Goal: Ask a question

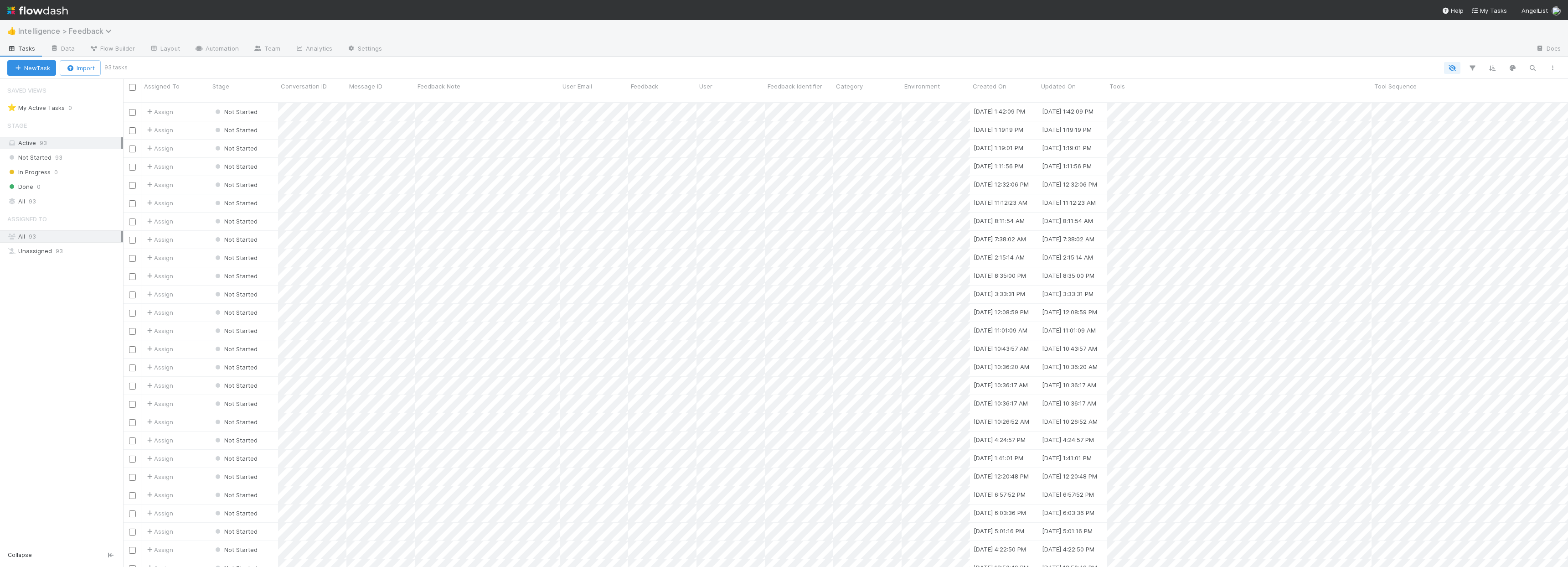
click at [79, 33] on span "Intelligence > Feedback" at bounding box center [67, 30] width 98 height 9
click at [73, 139] on div "📓 Intelligence > QAs" at bounding box center [119, 138] width 217 height 9
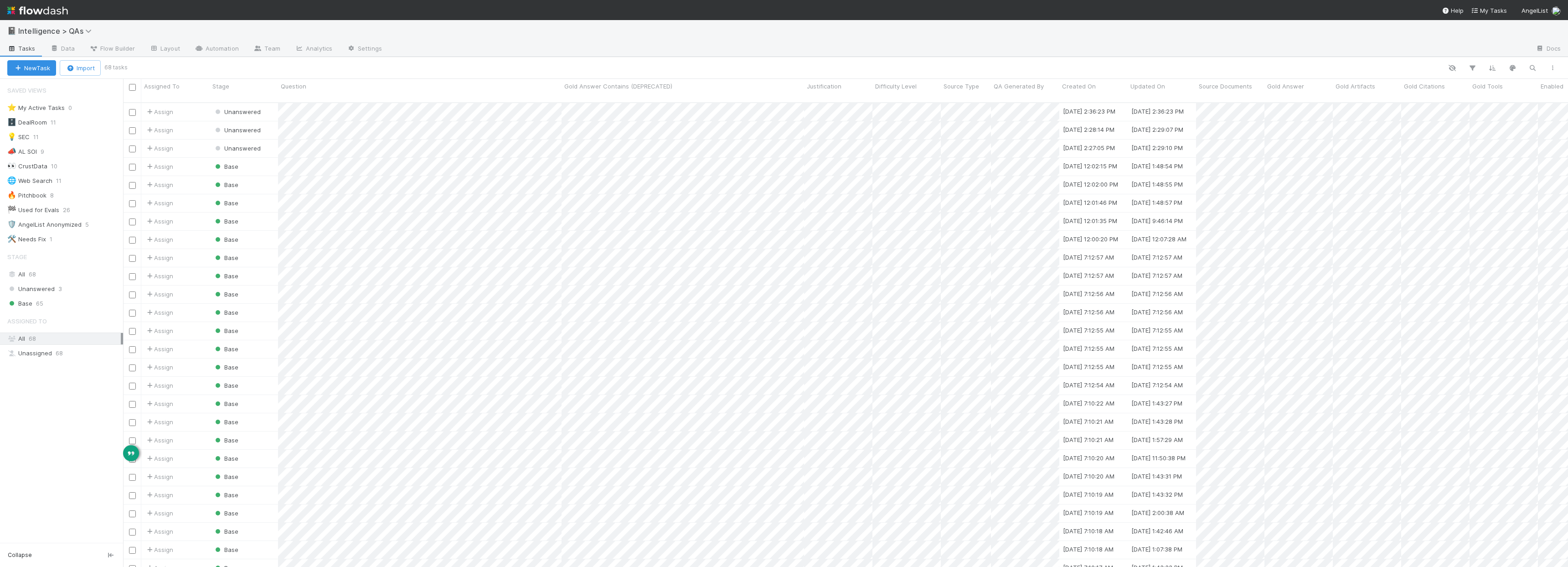
click at [1480, 41] on div "📓 Intelligence > QAs" at bounding box center [784, 31] width 1568 height 22
drag, startPoint x: 108, startPoint y: 66, endPoint x: 137, endPoint y: 70, distance: 29.3
click at [121, 68] on small "68 tasks" at bounding box center [116, 67] width 23 height 8
click at [147, 71] on div at bounding box center [844, 68] width 1437 height 12
click at [1424, 32] on div "📓 Intelligence > QAs" at bounding box center [784, 31] width 1568 height 22
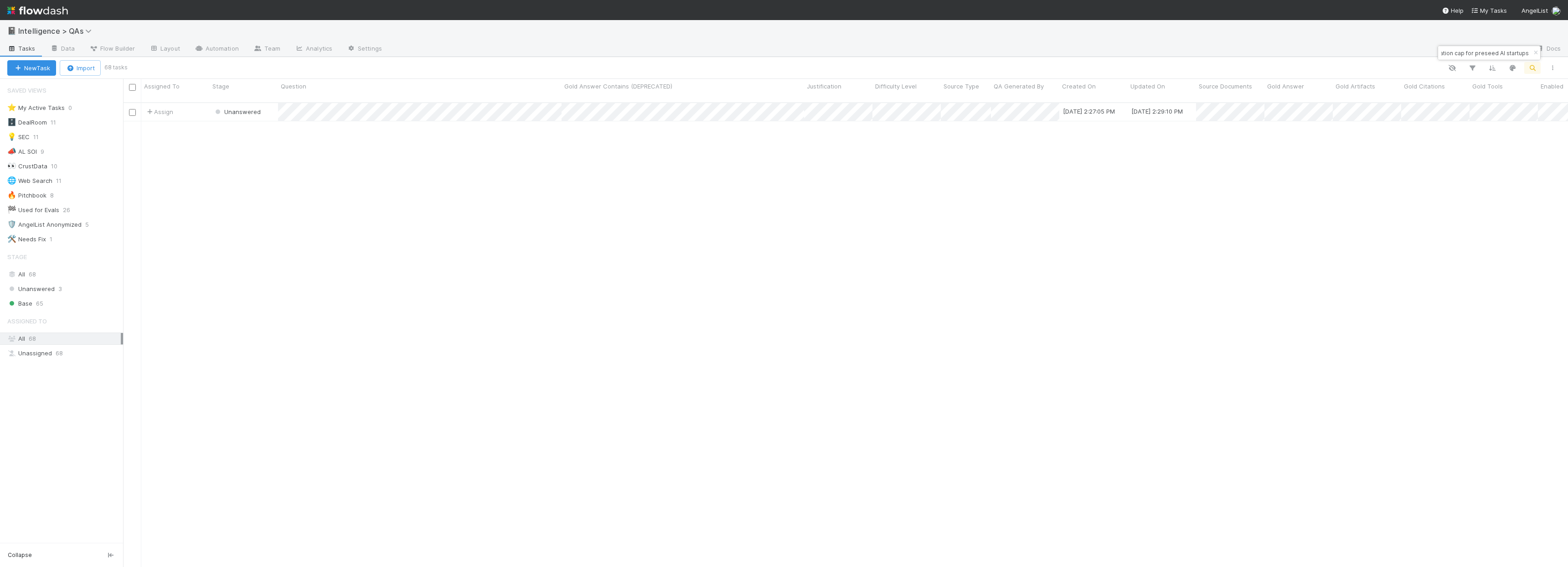
scroll to position [465, 1438]
type input "What is the current median valuation cap for preseed AI startups"
click at [1536, 55] on icon "button" at bounding box center [1535, 52] width 9 height 5
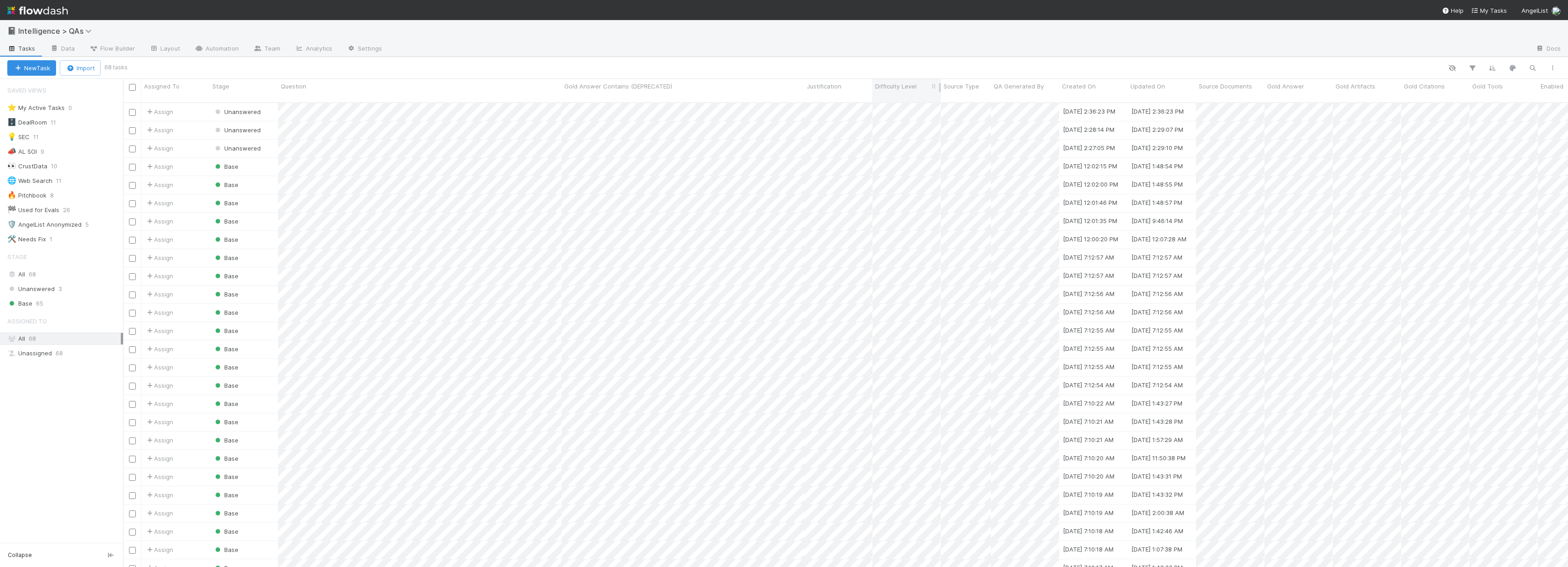
scroll to position [465, 1438]
type input "What is the current median valuation cap for preseed AI startups"
click at [432, 49] on div at bounding box center [784, 283] width 1568 height 567
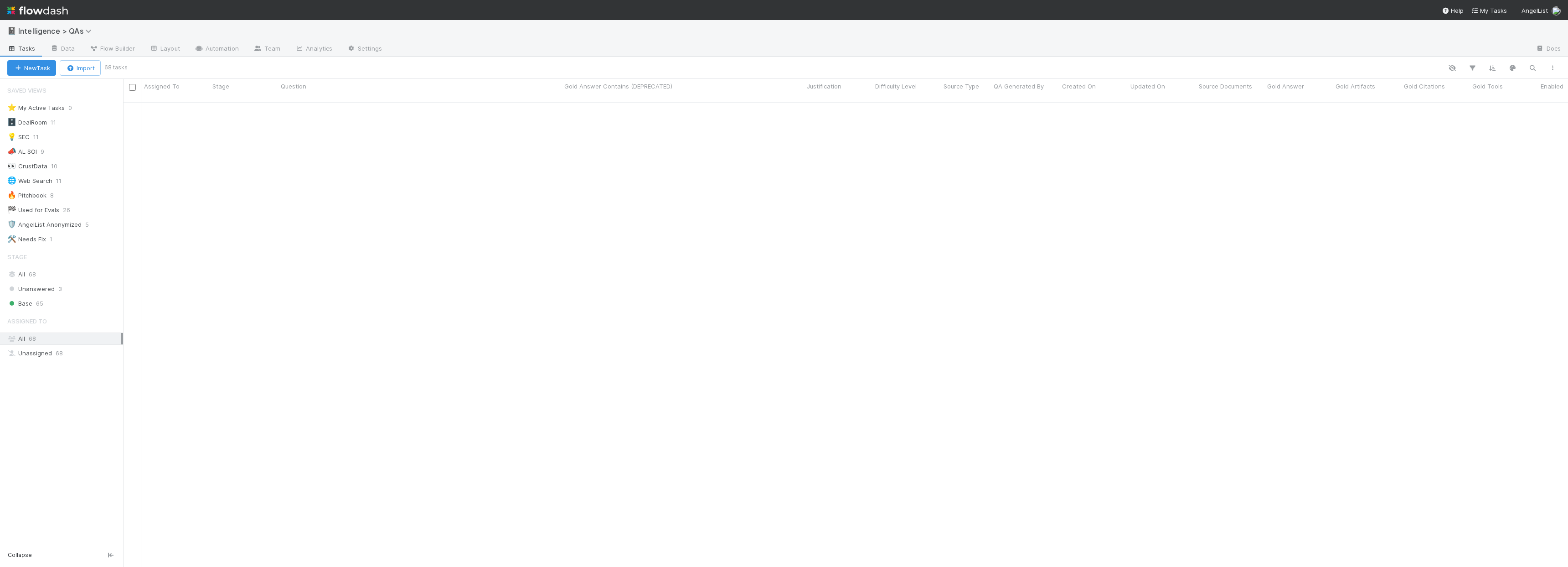
scroll to position [776, 0]
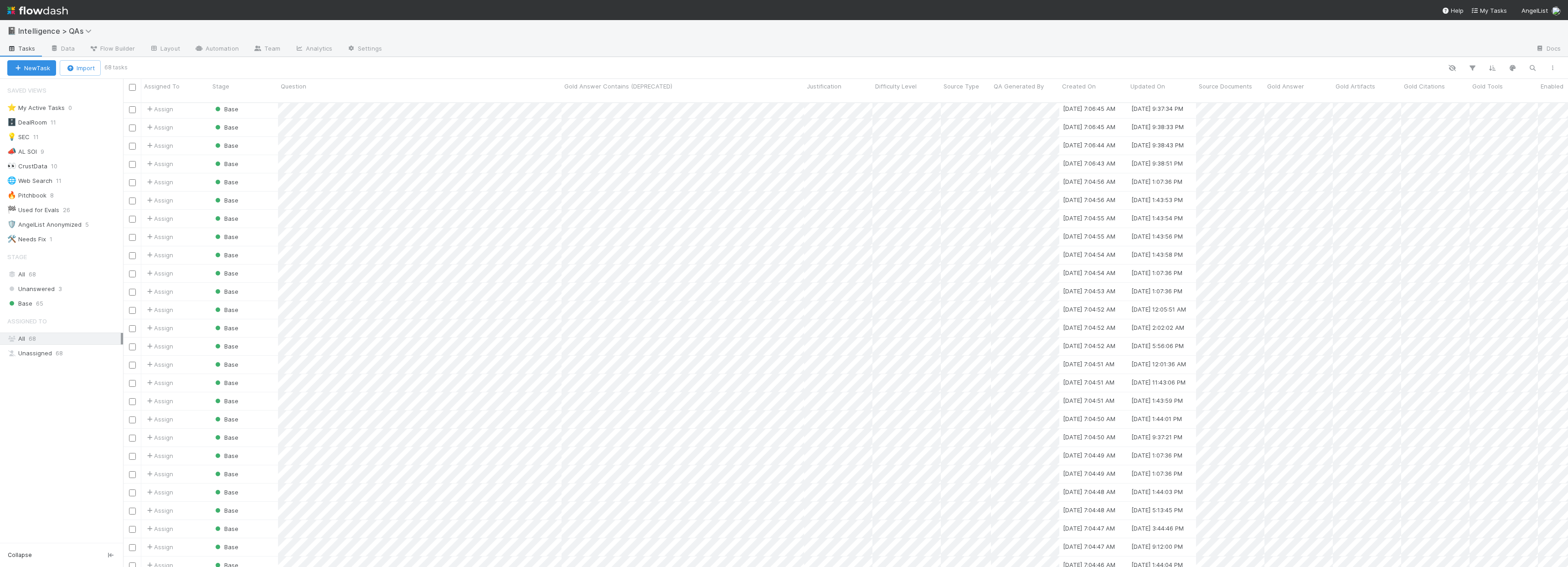
click at [1121, 44] on div at bounding box center [959, 49] width 1139 height 15
